Goal: Obtain resource: Download file/media

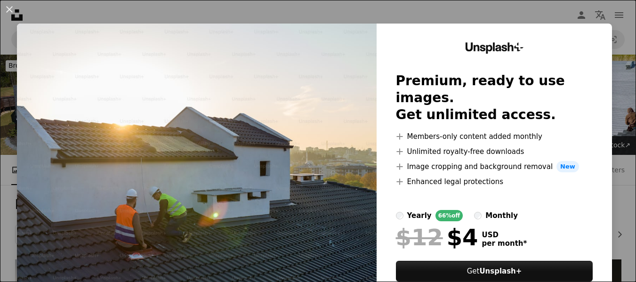
scroll to position [177, 0]
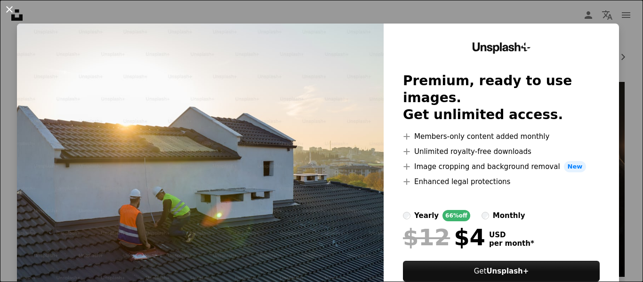
click at [9, 8] on button "An X shape" at bounding box center [9, 9] width 11 height 11
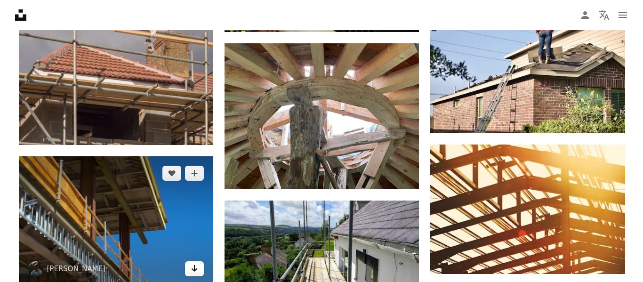
scroll to position [742, 0]
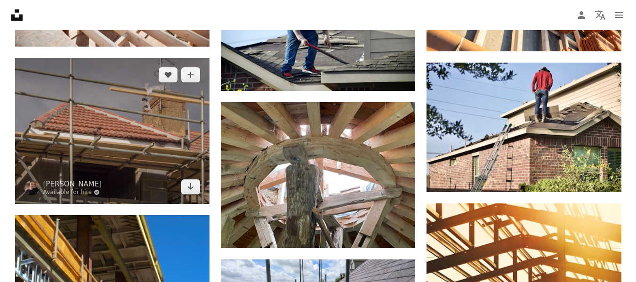
click at [153, 123] on img at bounding box center [112, 131] width 194 height 146
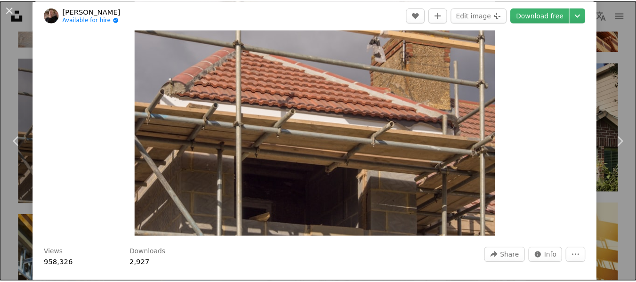
scroll to position [47, 0]
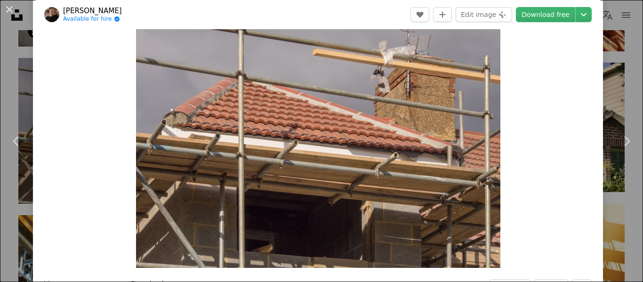
drag, startPoint x: 9, startPoint y: 10, endPoint x: 30, endPoint y: 35, distance: 32.1
click at [9, 10] on button "An X shape" at bounding box center [9, 9] width 11 height 11
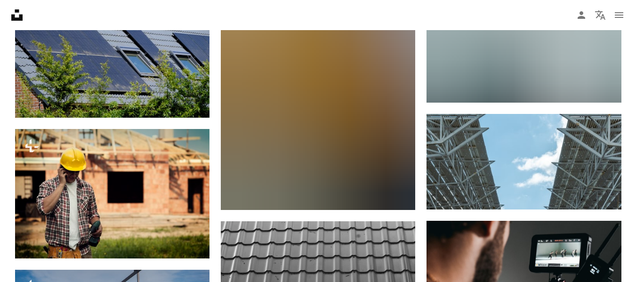
scroll to position [3659, 0]
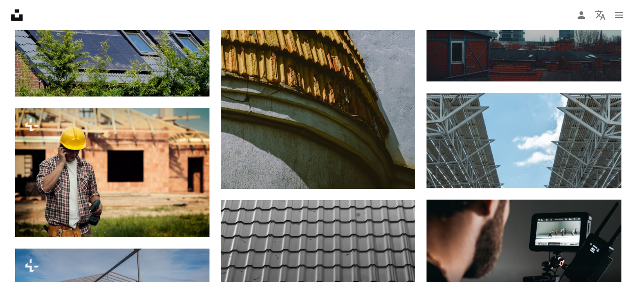
drag, startPoint x: 344, startPoint y: 138, endPoint x: 630, endPoint y: 177, distance: 288.3
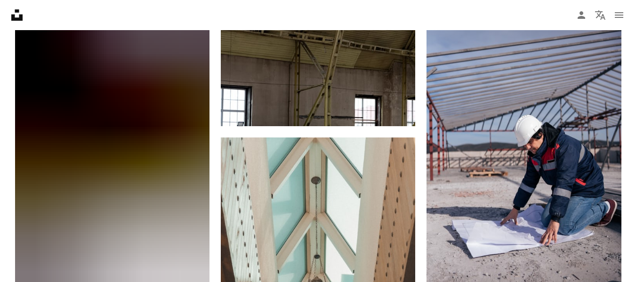
scroll to position [4741, 0]
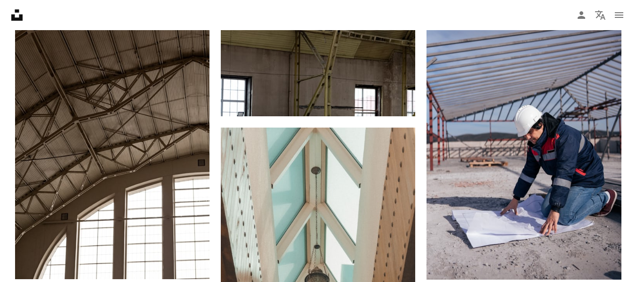
click at [415, 15] on nav "Unsplash logo Unsplash Home A photo Pen Tool A compass A stack of folders Downl…" at bounding box center [318, 15] width 636 height 30
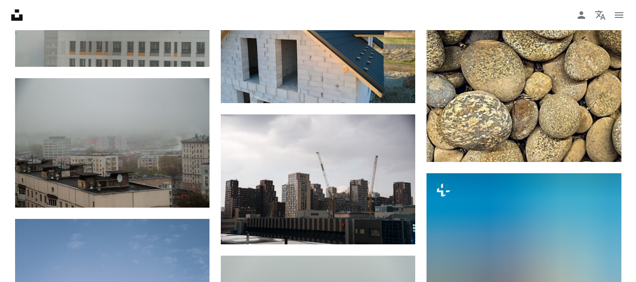
scroll to position [6670, 0]
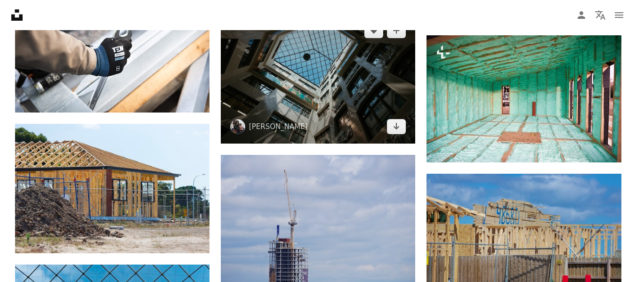
scroll to position [9655, 0]
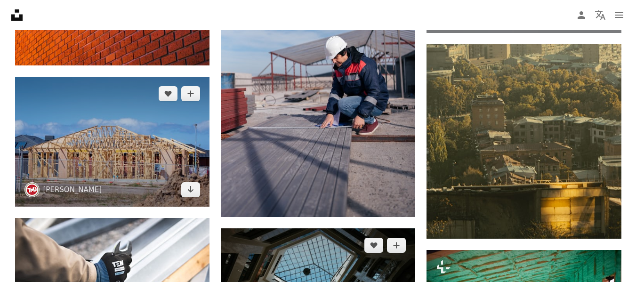
drag, startPoint x: 364, startPoint y: 133, endPoint x: 151, endPoint y: 177, distance: 217.2
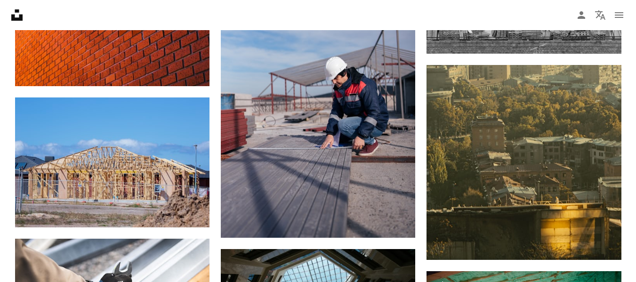
drag, startPoint x: 151, startPoint y: 177, endPoint x: 4, endPoint y: 177, distance: 147.7
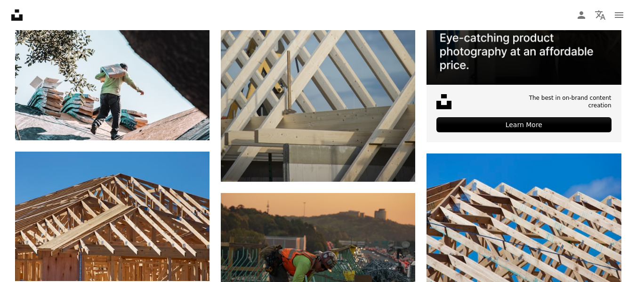
scroll to position [0, 0]
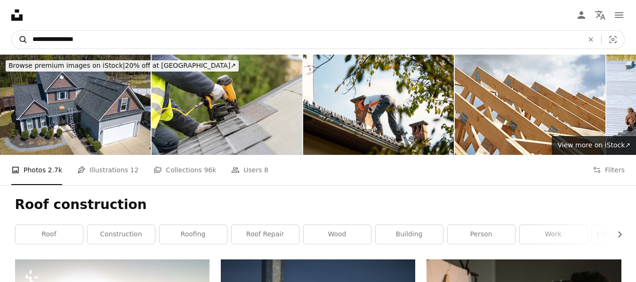
drag, startPoint x: 86, startPoint y: 39, endPoint x: 14, endPoint y: 40, distance: 72.0
click at [14, 40] on form "**********" at bounding box center [317, 39] width 613 height 19
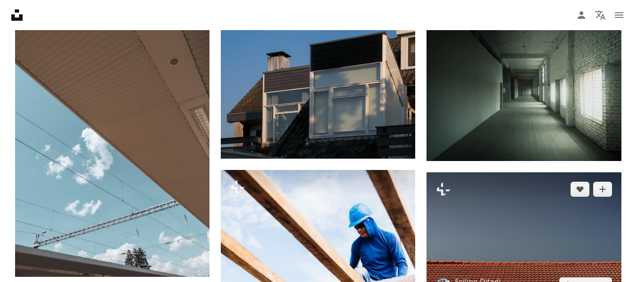
scroll to position [1741, 0]
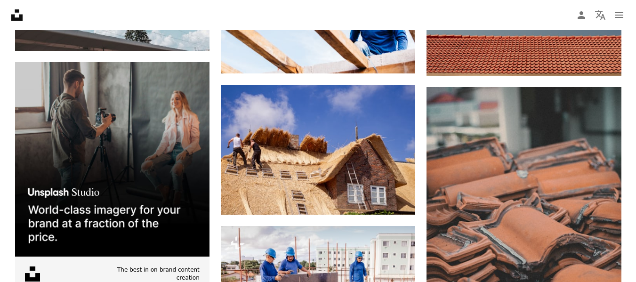
drag, startPoint x: 425, startPoint y: 140, endPoint x: 418, endPoint y: 141, distance: 7.1
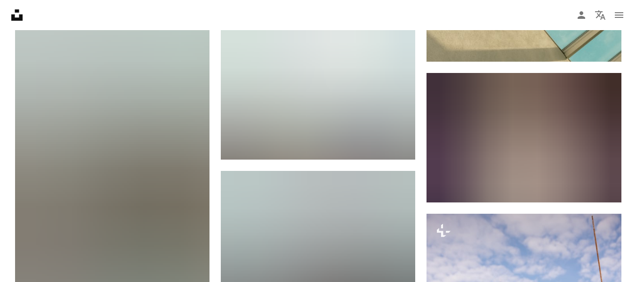
scroll to position [5881, 0]
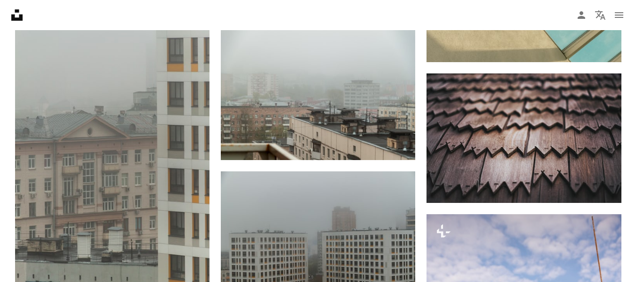
drag, startPoint x: 420, startPoint y: 166, endPoint x: 423, endPoint y: 175, distance: 9.4
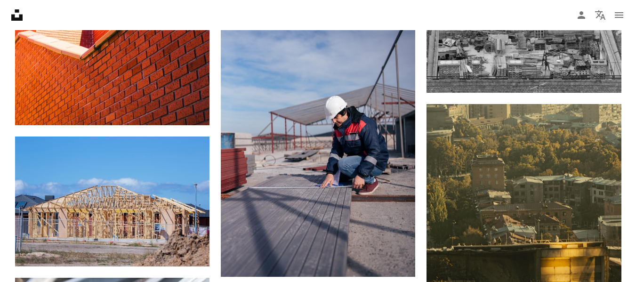
scroll to position [9598, 0]
